Goal: Find contact information: Find contact information

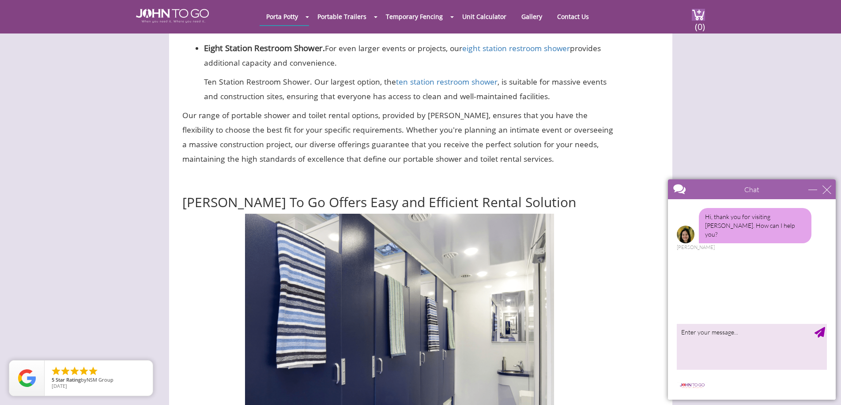
scroll to position [2515, 0]
click at [831, 191] on div "Chat" at bounding box center [752, 190] width 168 height 20
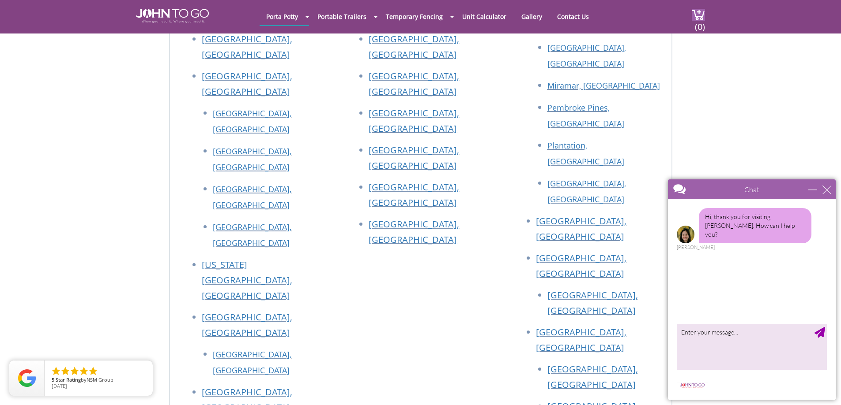
scroll to position [4972, 0]
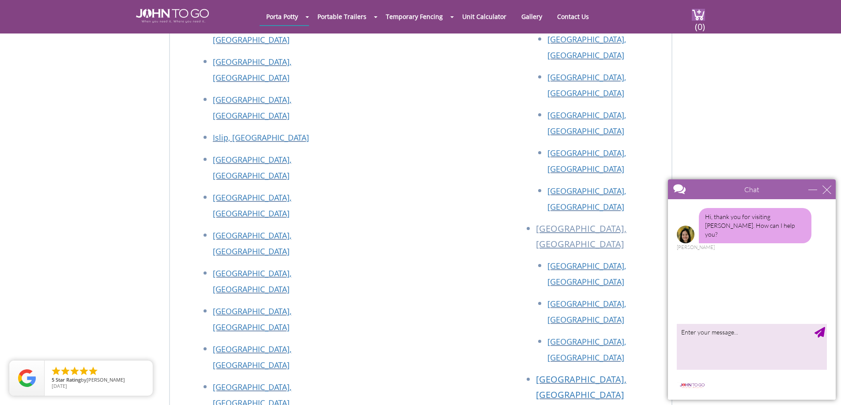
drag, startPoint x: 233, startPoint y: 194, endPoint x: 306, endPoint y: 206, distance: 74.6
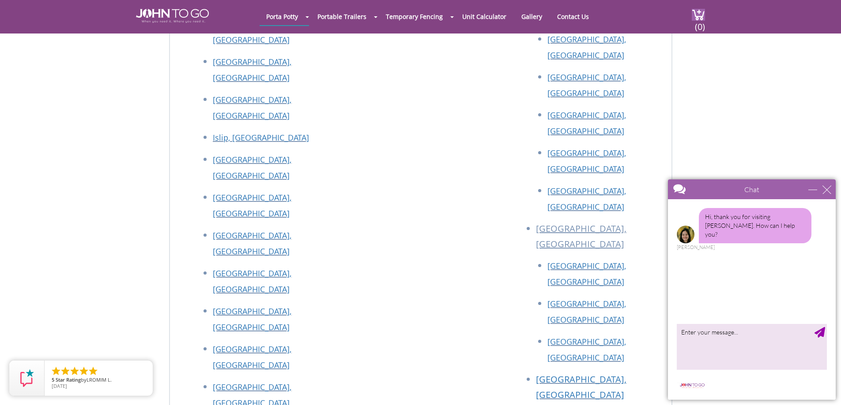
drag, startPoint x: 186, startPoint y: 102, endPoint x: 326, endPoint y: 103, distance: 139.9
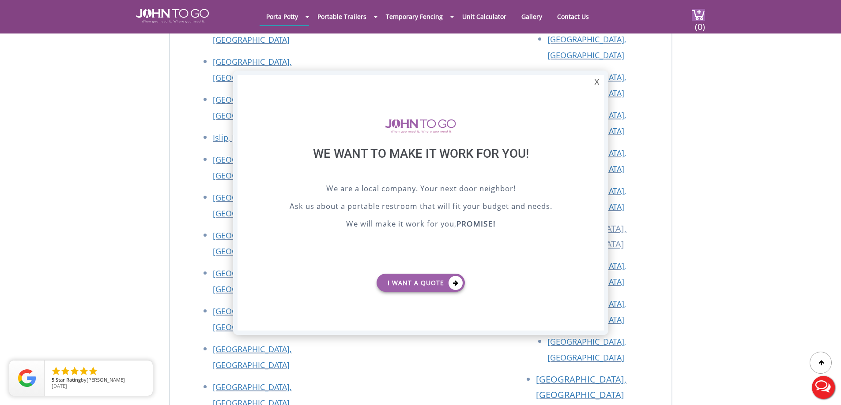
scroll to position [0, 0]
click at [125, 245] on div at bounding box center [420, 202] width 841 height 405
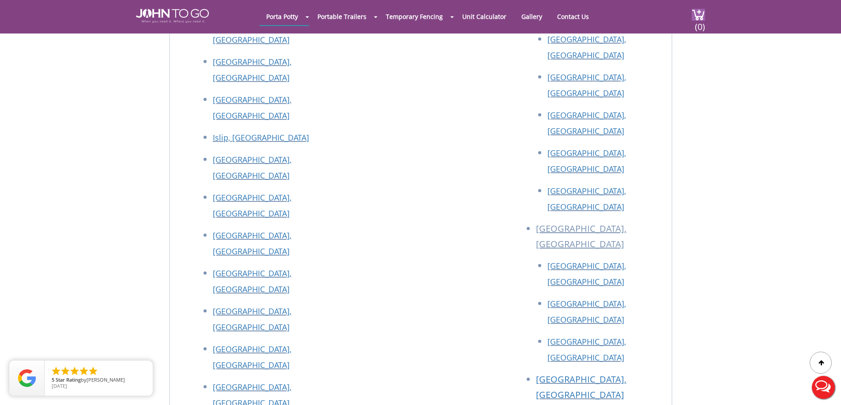
drag, startPoint x: 221, startPoint y: 210, endPoint x: 234, endPoint y: 193, distance: 21.6
